Goal: Task Accomplishment & Management: Use online tool/utility

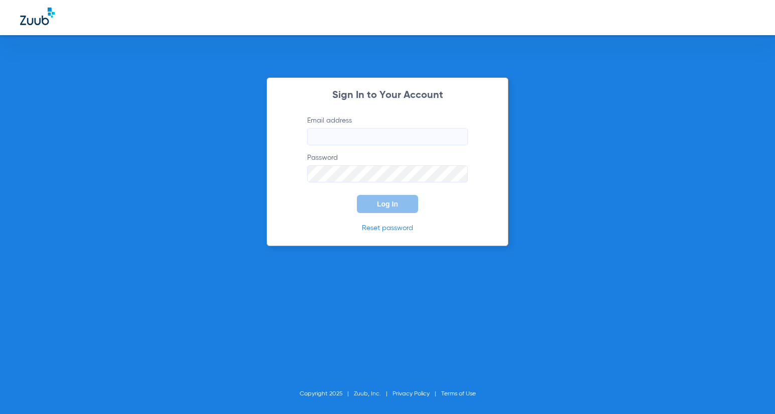
type input "[EMAIL_ADDRESS][DOMAIN_NAME]"
click at [389, 208] on button "Log In" at bounding box center [387, 204] width 61 height 18
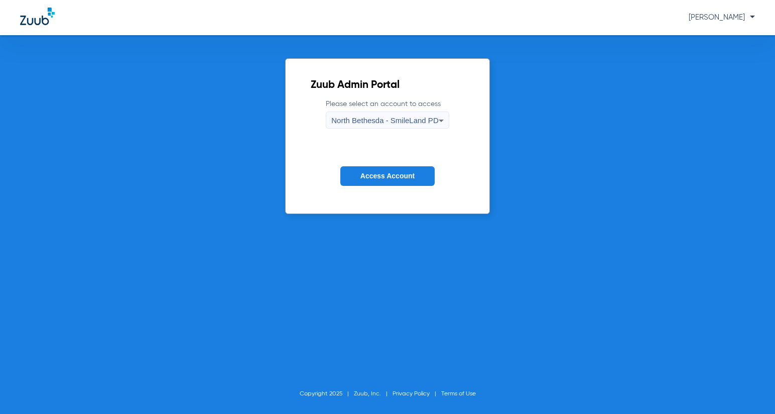
click at [361, 123] on span "North Bethesda - SmileLand PD" at bounding box center [384, 120] width 107 height 9
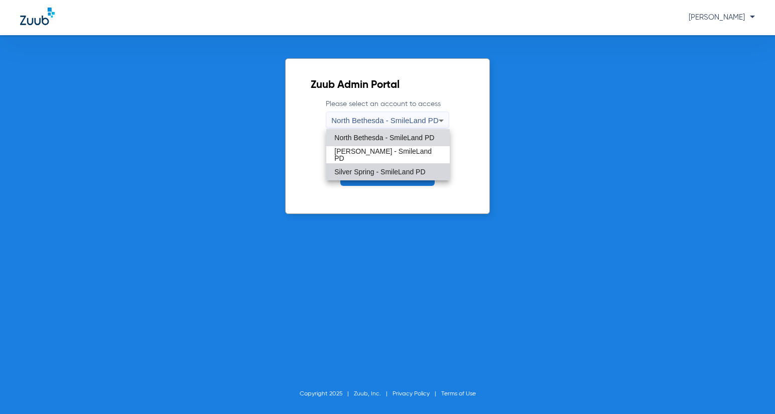
click at [362, 172] on span "Silver Spring - SmileLand PD" at bounding box center [379, 171] width 91 height 7
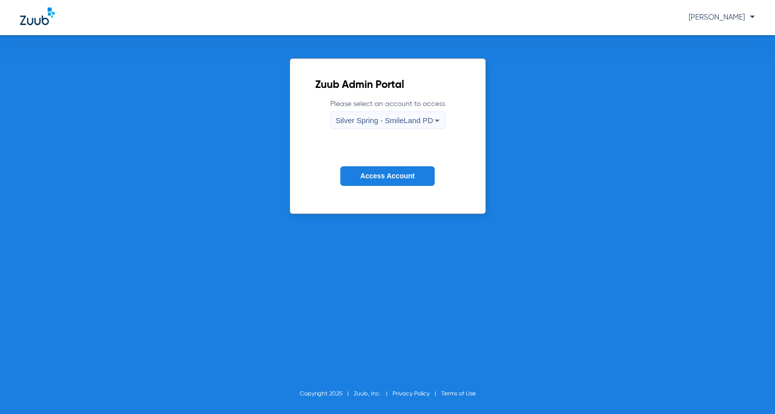
click at [374, 177] on span "Access Account" at bounding box center [388, 176] width 54 height 8
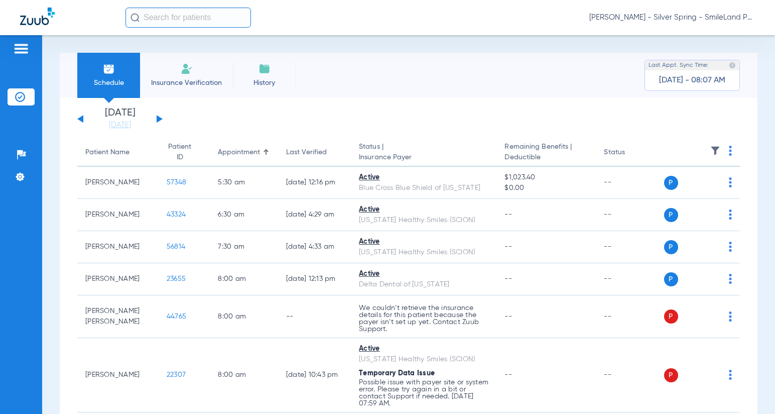
click at [729, 152] on img at bounding box center [730, 151] width 3 height 10
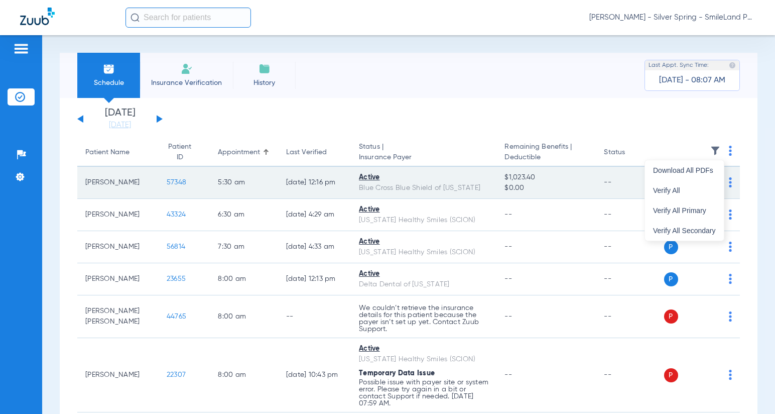
click at [659, 195] on button "Verify All" at bounding box center [684, 190] width 79 height 20
